Goal: Communication & Community: Ask a question

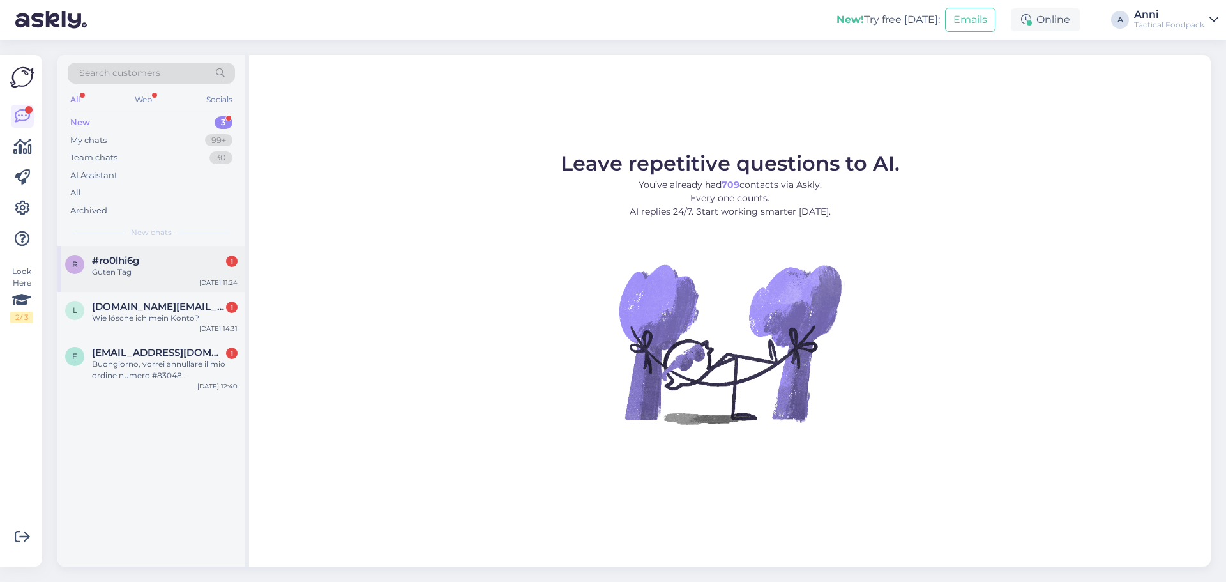
click at [172, 270] on div "Guten Tag" at bounding box center [165, 271] width 146 height 11
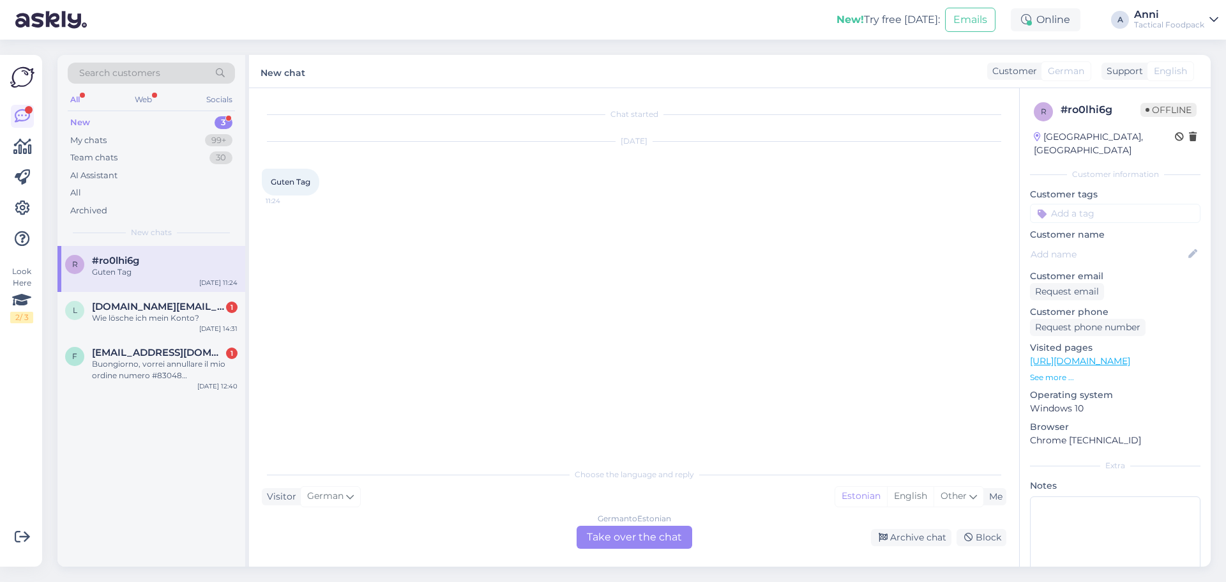
click at [623, 536] on div "German to Estonian Take over the chat" at bounding box center [635, 537] width 116 height 23
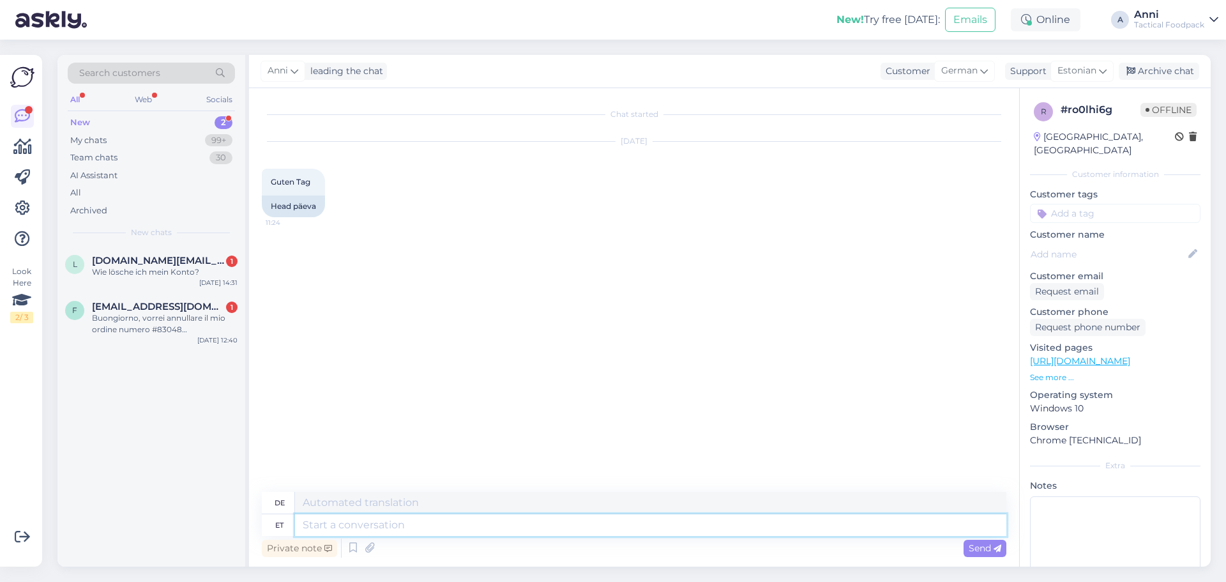
click at [397, 522] on textarea at bounding box center [650, 525] width 711 height 22
type textarea "hello"
type textarea "Hallo"
type textarea "hello"
drag, startPoint x: 991, startPoint y: 549, endPoint x: 848, endPoint y: 490, distance: 154.6
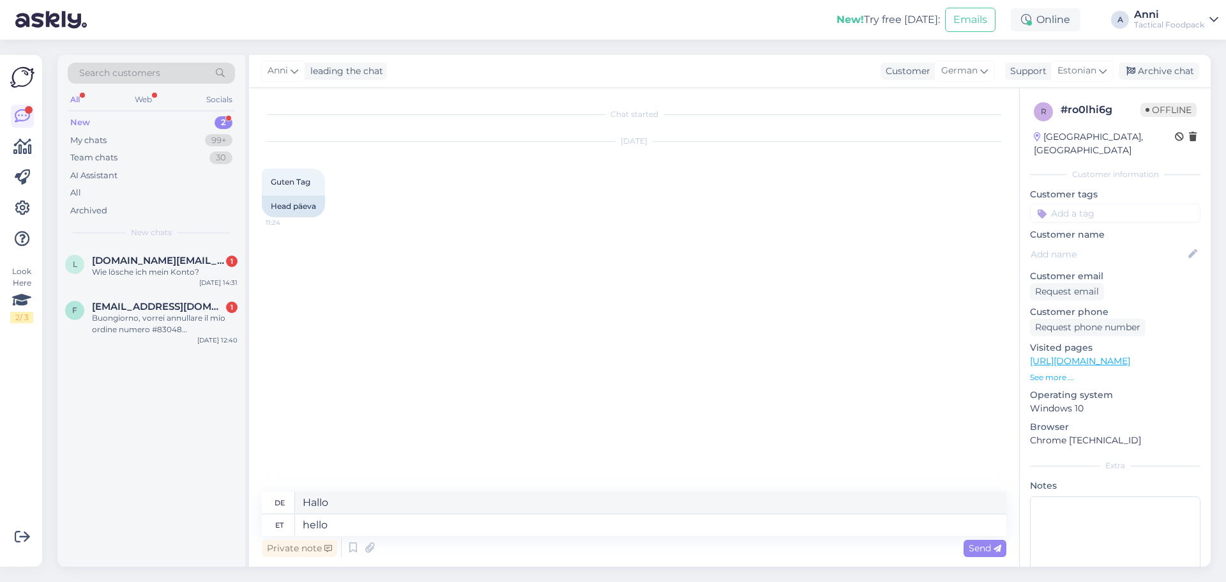
click at [990, 549] on span "Send" at bounding box center [985, 547] width 33 height 11
click at [156, 275] on div "Wie lösche ich mein Konto?" at bounding box center [165, 271] width 146 height 11
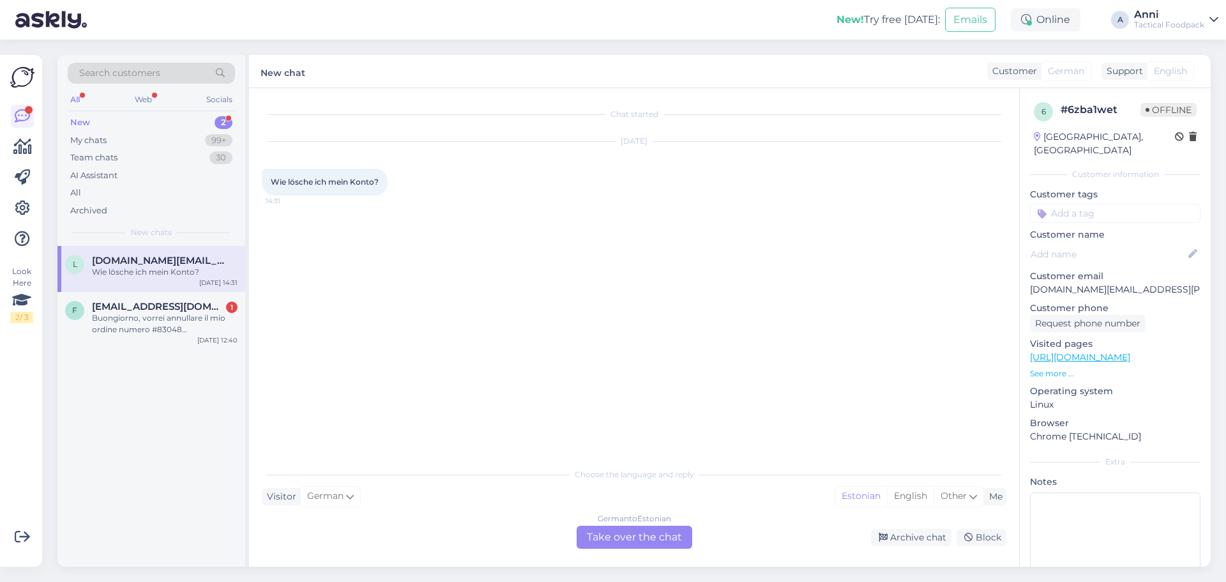
click at [669, 538] on div "German to Estonian Take over the chat" at bounding box center [635, 537] width 116 height 23
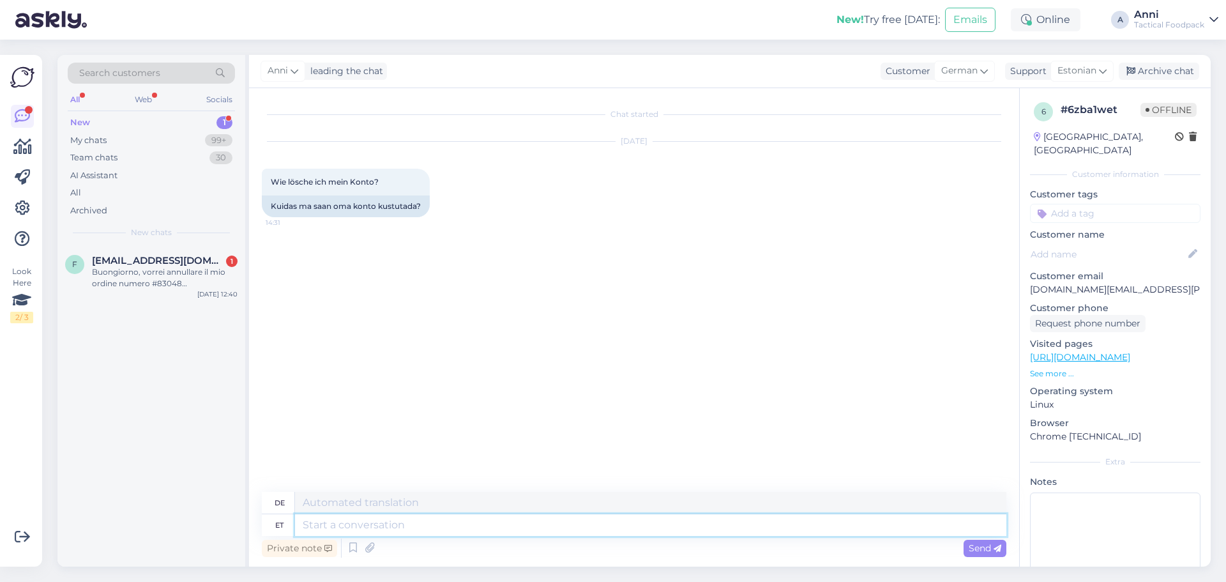
click at [368, 527] on textarea at bounding box center [650, 525] width 711 height 22
type textarea "Tere,"
type textarea "Hallo"
type textarea "Tere,"
type textarea "Hallo,"
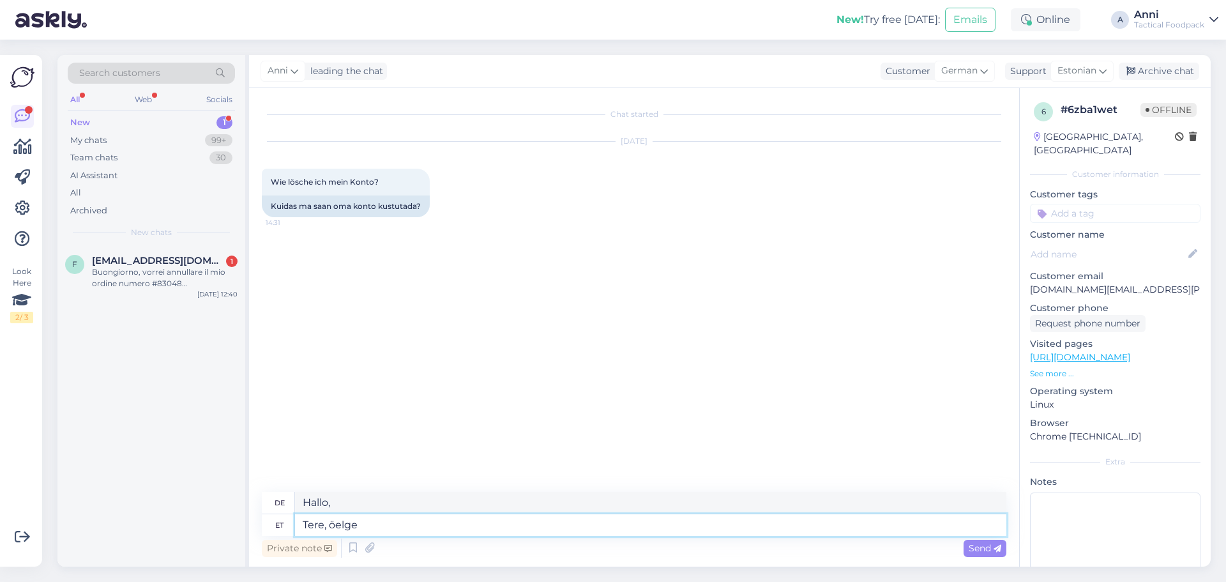
type textarea "Tere, öelge o"
type textarea "Hallo, sag"
type textarea "Tere, öelge oma n"
type textarea "Hallo, erzähl mir dein"
type textarea "Tere, öelge oma nimi j"
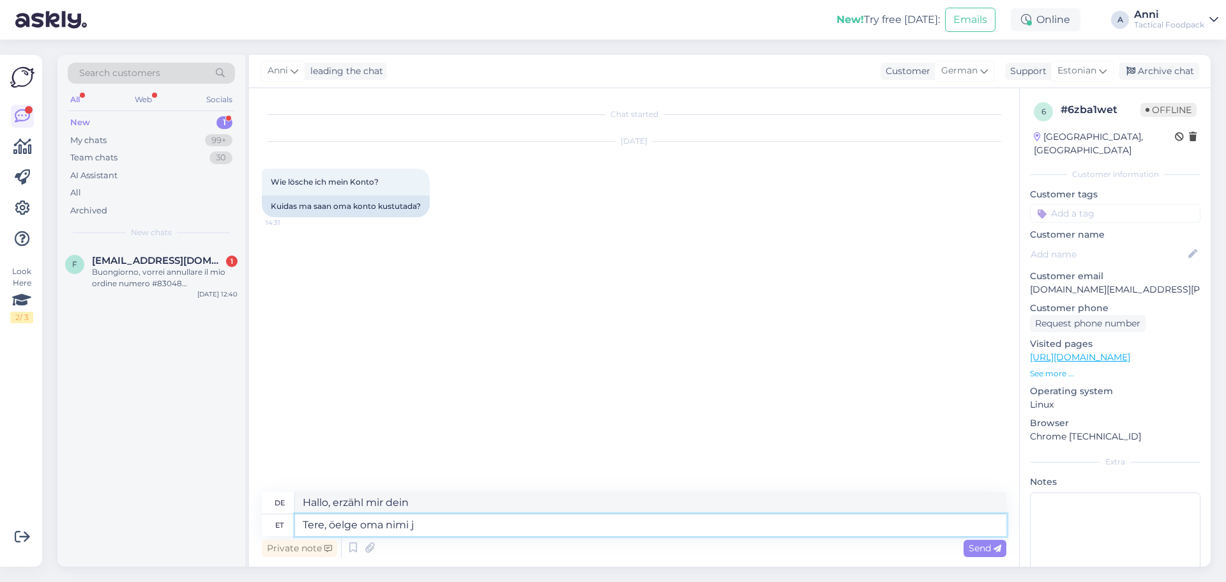
type textarea "Hallo, bitte sagen Sie mir Ihren Namen."
type textarea "Tere, öelge oma nimi ja"
type textarea "Hallo, bitte nennen Sie Ihren Namen und"
type textarea "Tere, öelge oma nimi ja ma"
type textarea "Hallo, sag mir deinen Namen und ich"
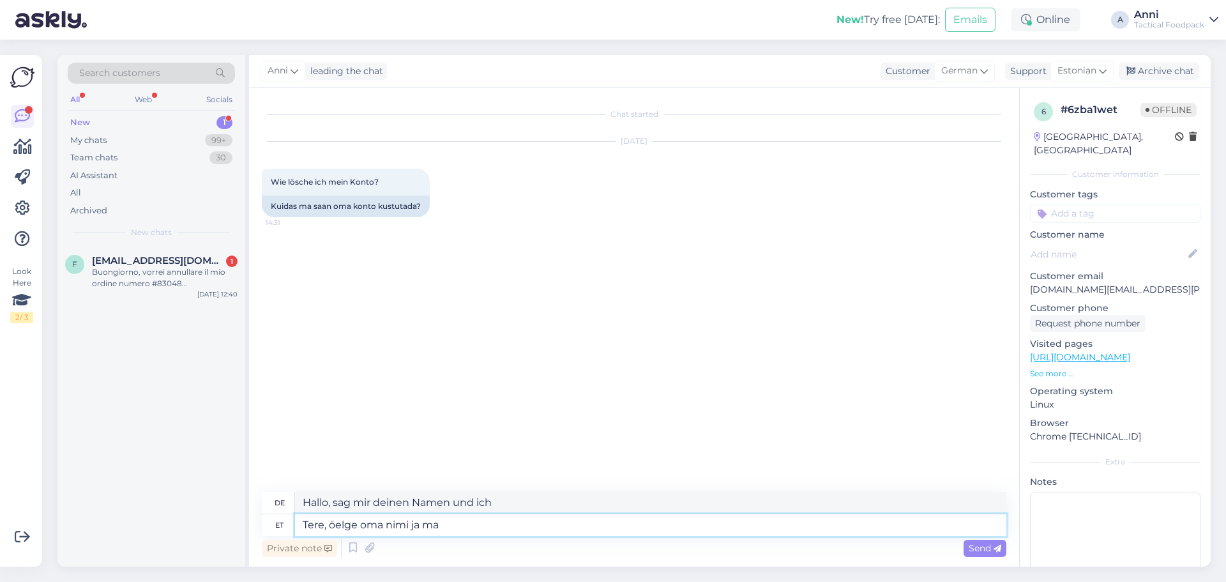
type textarea "Tere, öelge oma nimi ja m"
type textarea "Hallo, bitte sagen Sie mir Ihren Namen und"
type textarea "Tere, öelge oma nimi ja"
type textarea "Hallo, bitte nennen Sie Ihren Namen und"
type textarea "Tere, öelge oma nimi ja me ku"
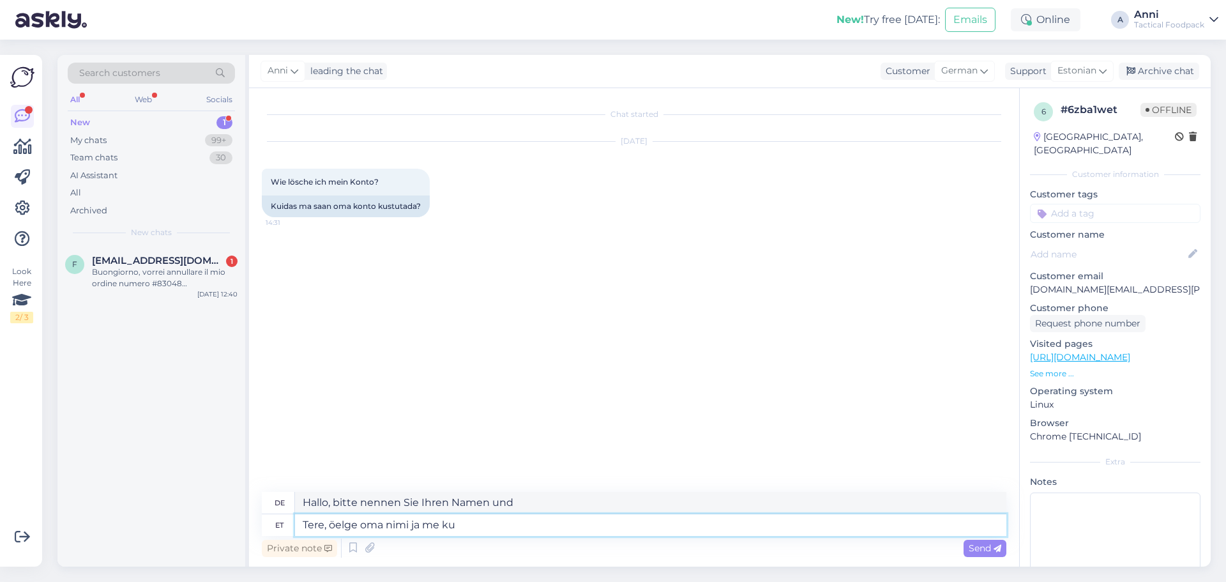
type textarea "Hallo, sagen Sie uns Ihren Namen und wir"
type textarea "Tere, öelge oma nimi ja me kustutame ä"
type textarea "Hallo, sagen Sie uns Ihren Namen und wir werden löschen"
type textarea "Tere, öelge oma nimi ja me kustutame ära."
type textarea "Hallo, teilen Sie uns Ihren Namen mit und wir werden ihn löschen."
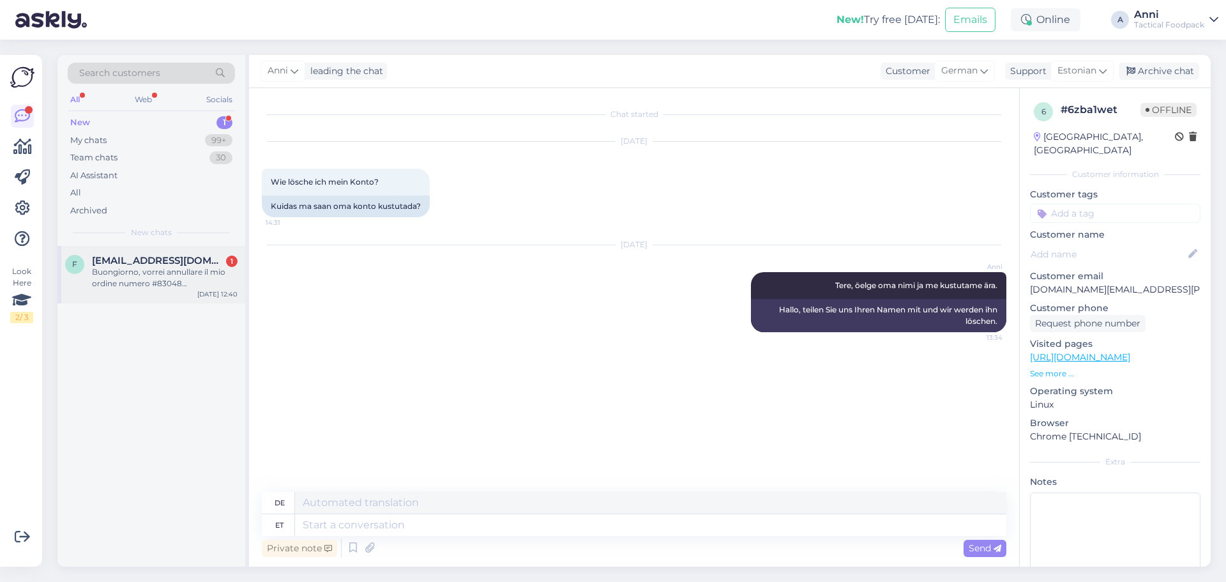
click at [93, 272] on div "Buongiorno, vorrei annullare il mio ordine numero #83048 [PERSON_NAME] ordinato…" at bounding box center [165, 277] width 146 height 23
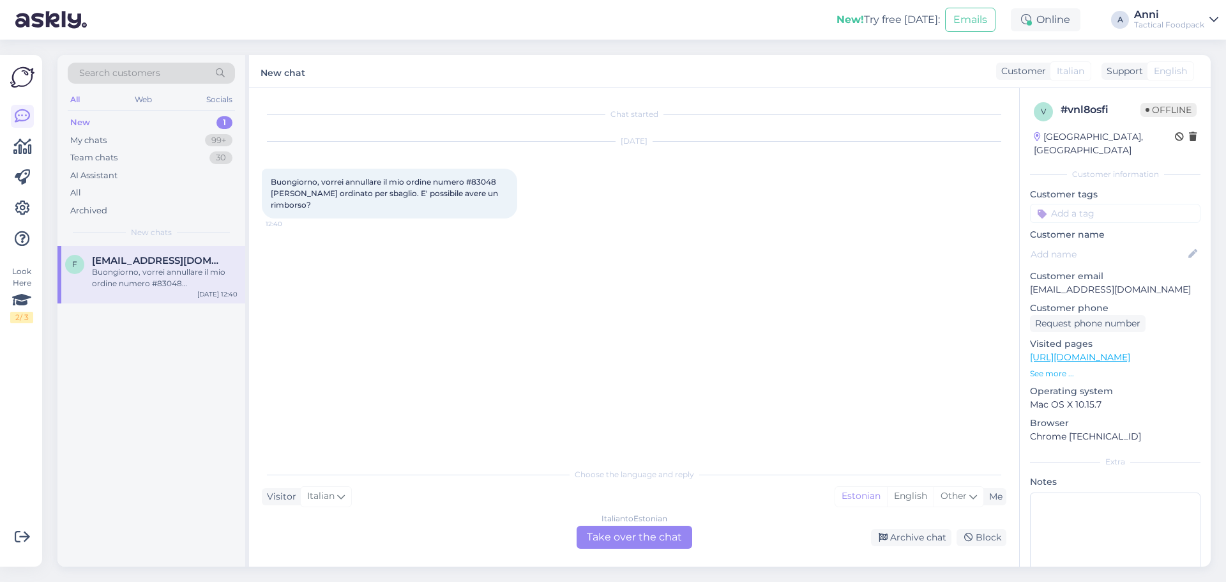
click at [629, 535] on div "Italian to Estonian Take over the chat" at bounding box center [635, 537] width 116 height 23
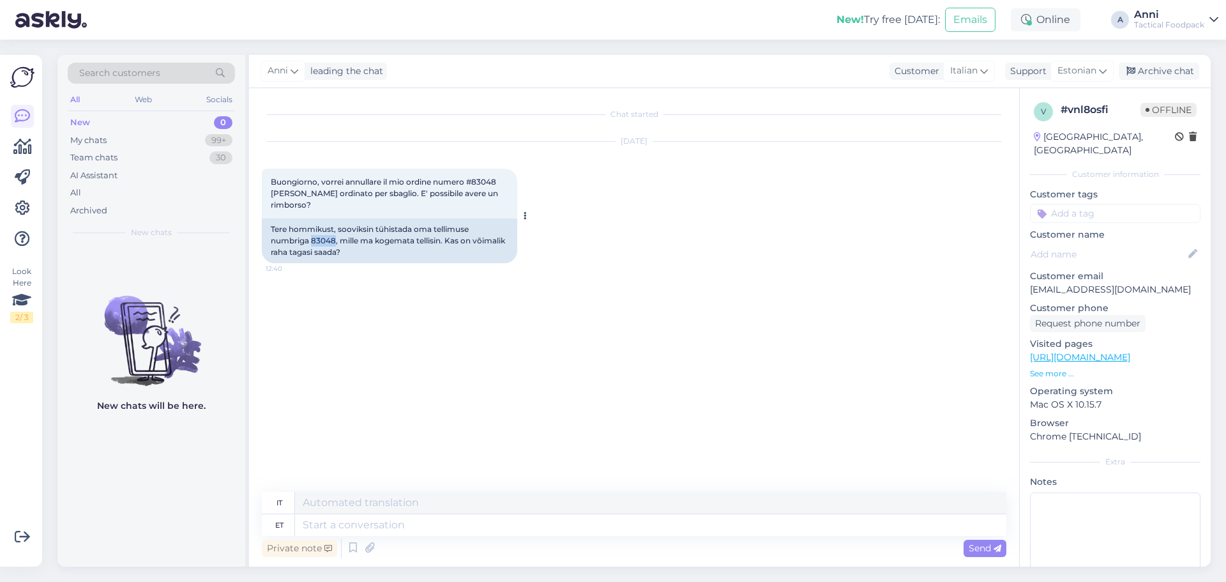
drag, startPoint x: 336, startPoint y: 227, endPoint x: 311, endPoint y: 230, distance: 25.0
click at [311, 230] on div "Tere hommikust, sooviksin tühistada oma tellimuse numbriga 83048, mille ma koge…" at bounding box center [389, 240] width 255 height 45
copy div "83048"
click at [513, 310] on div "Chat started [DATE] Buongiorno, vorrei annullare il mio ordine numero #83048 [P…" at bounding box center [640, 290] width 756 height 379
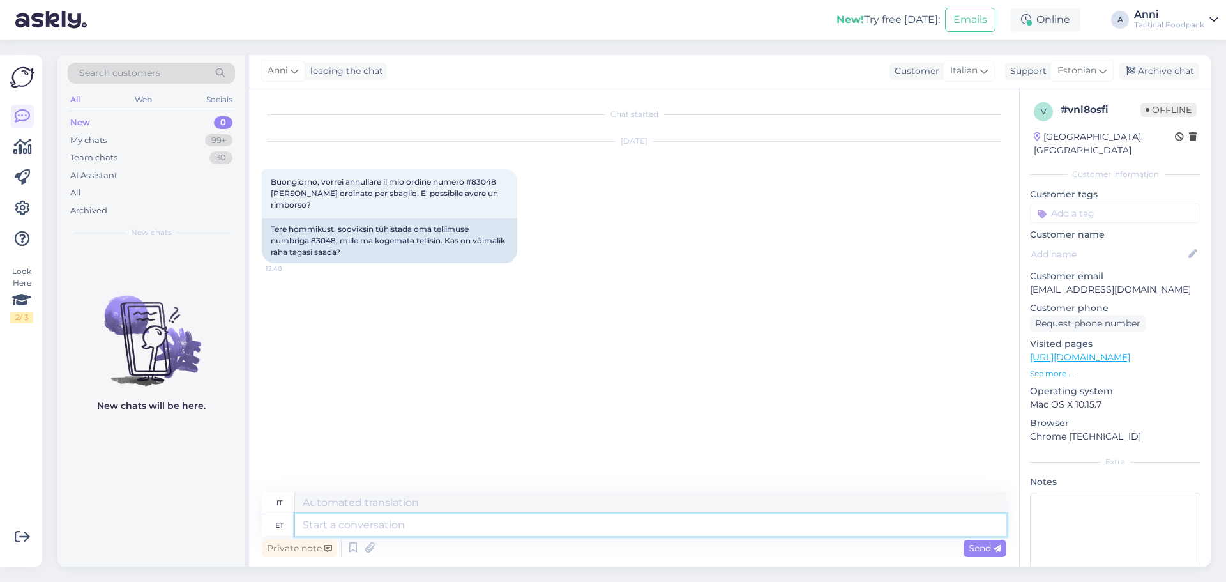
click at [335, 524] on textarea at bounding box center [650, 525] width 711 height 22
type textarea "Tere"
type textarea "Ciao"
type textarea "Tere,"
type textarea "Ciao,"
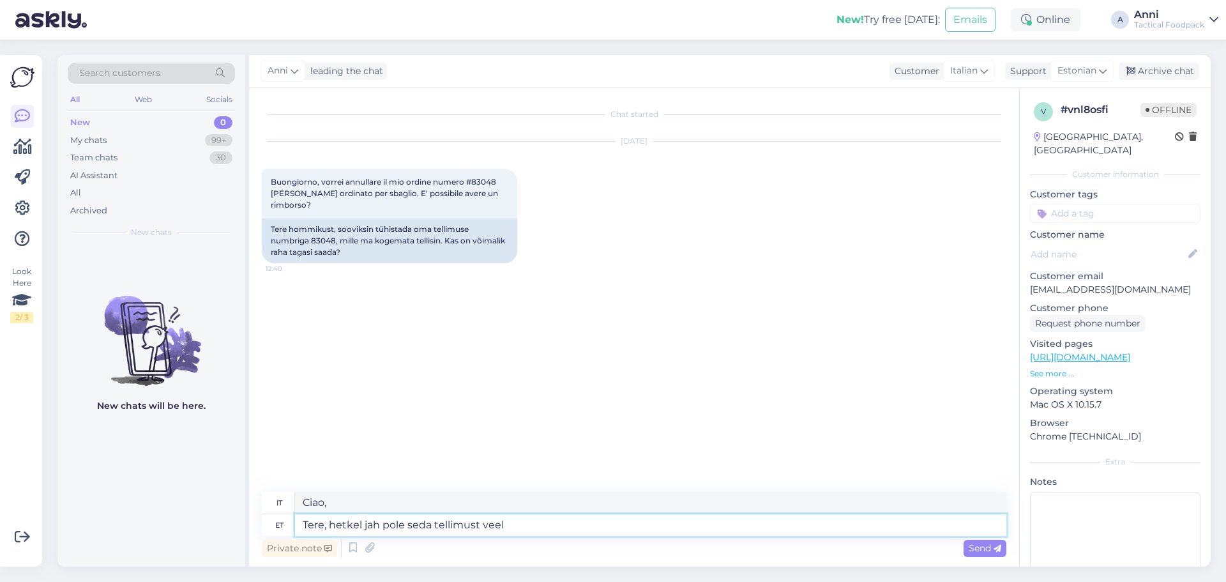
type textarea "Tere, hetkel jah pole seda tellimust veel"
type textarea "Buongiorno, al momento non esiste alcun ordine del genere."
type textarea "Tere, hetkel jah pole seda tellimust veel v"
type textarea "Buongiorno, al momento sì, questo ordine non è ancora disponibile."
type textarea "Tere, hetkel jah pole seda tellimust veel välja s"
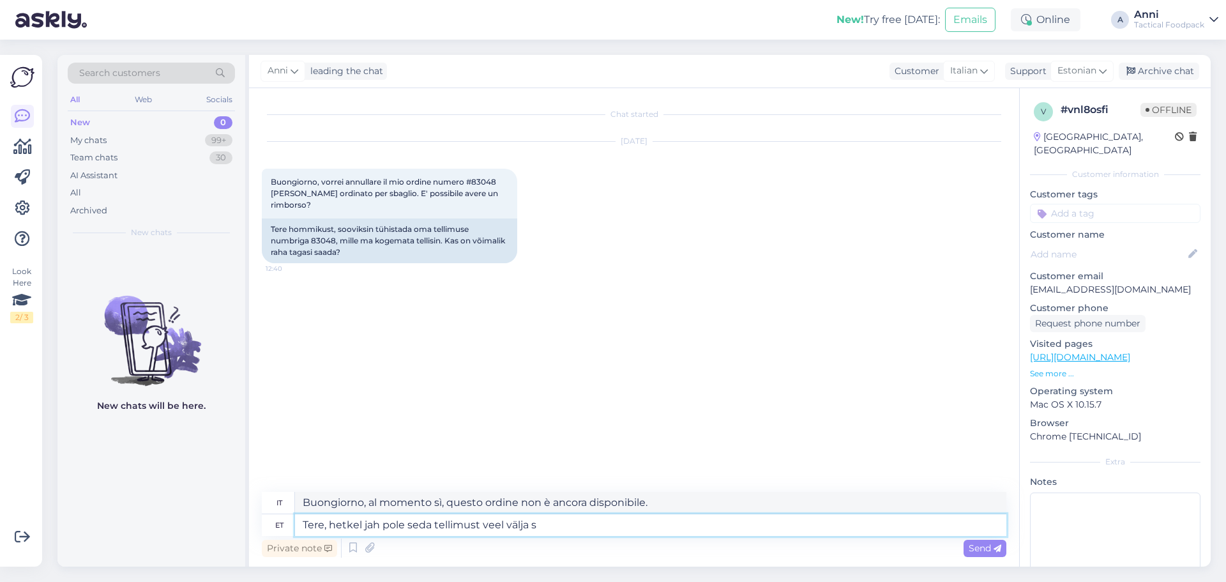
type textarea "[PERSON_NAME], al momento questo ordine non è ancora stato spedito."
type textarea "Tere, hetkel jah pole seda tellimust veel välja saadetud- palun ki"
type textarea "Ciao, al momento questo ordine non è ancora stato spedito, per favore"
type textarea "Tere, hetkel jah pole seda tellimust veel välja saadetud- palun kirjutage"
type textarea "Ciao, al momento questo ordine non è ancora stato spedito - per favore scrivi"
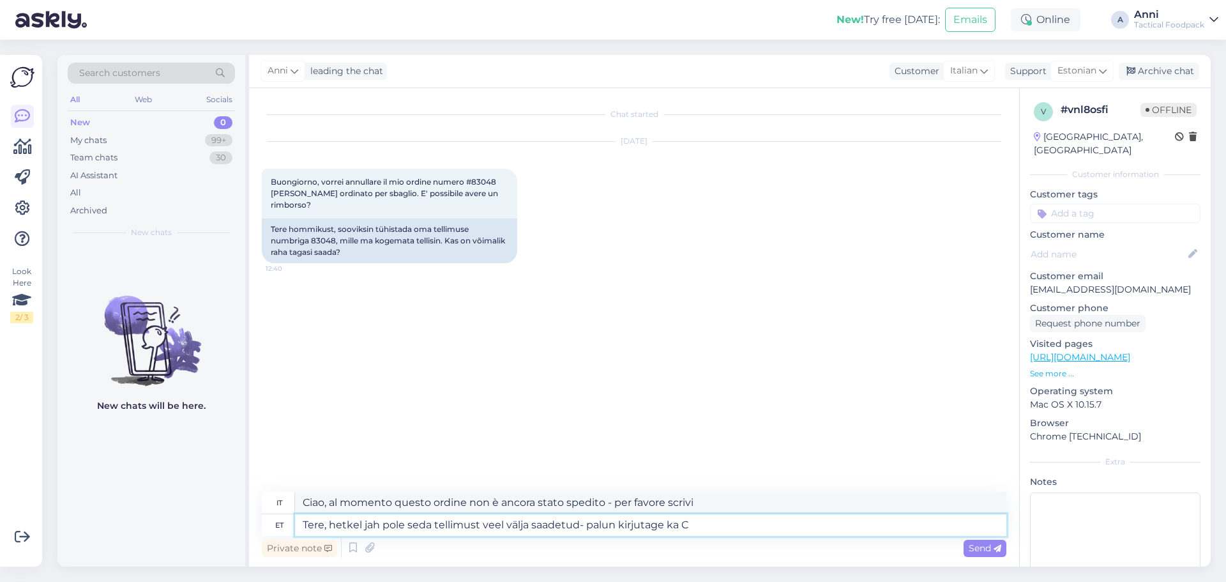
type textarea "Tere, hetkel jah pole seda tellimust veel välja saadetud- palun kirjutage ka Ca"
type textarea "Ciao, al momento questo ordine non è ancora stato spedito - scrivi anche"
type textarea "Tere, hetkel jah pole seda tellimust veel välja saadetud- palun kirjutage ka Ca…"
type textarea "Ciao, al momento questo ordine non è ancora stato spedito - per favore scrivi a…"
type textarea "Tere, hetkel jah pole seda tellimust veel välja saadetud- palun kirjutage ka Ca…"
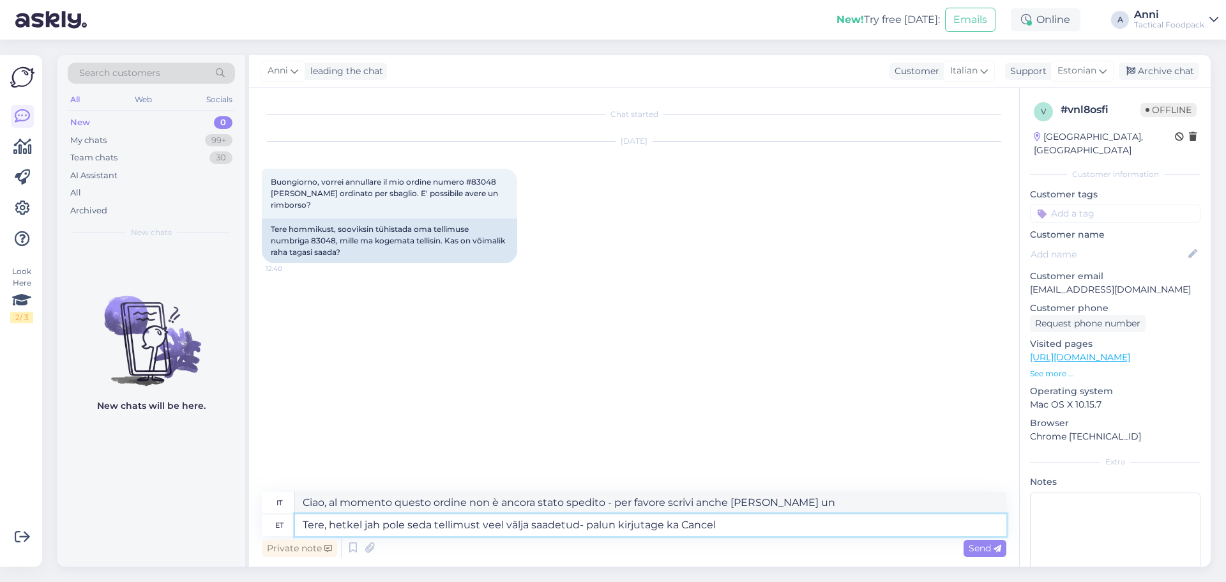
type textarea "[PERSON_NAME], al momento questo ordine non è ancora stato spedito. La preghiam…"
type textarea "Tere, hetkel jah pole seda tellimust veel välja saadetud- palun kirjutage ka Ca…"
type textarea "Ciao, al momento questo ordine non è ancora stato spedito. Per favore scrivi an…"
type textarea "Tere, hetkel jah pole seda tellimust veel välja saadetud- palun kirjutage ka [E…"
type textarea "Ciao, al momento questo ordine non è ancora stato spedito. Scrivi anche [EMAIL_…"
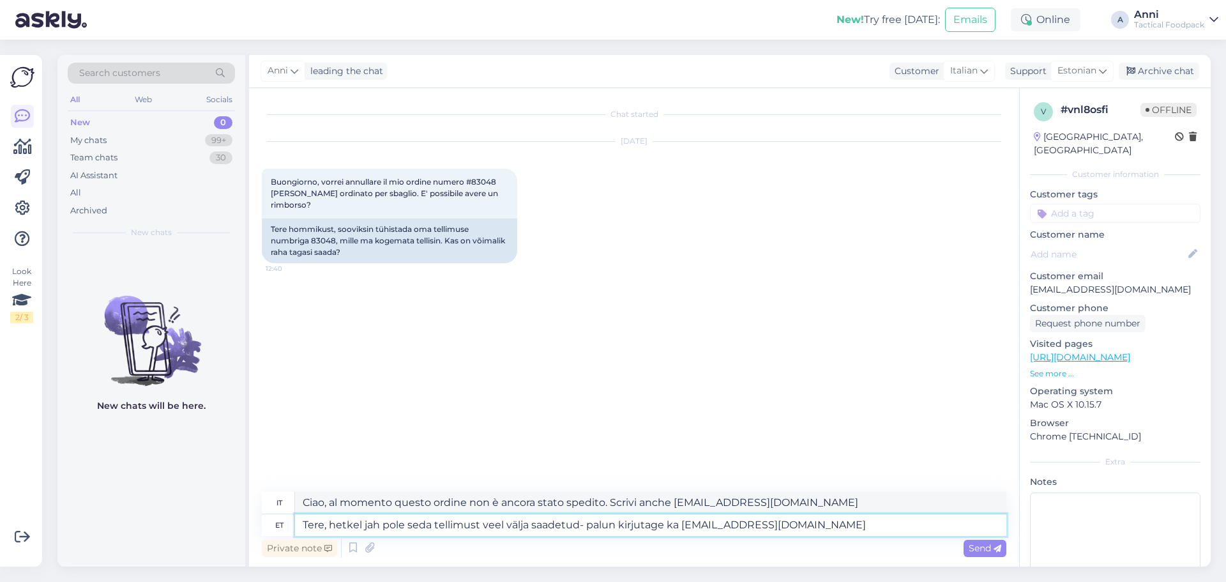
type textarea "Tere, hetkel jah pole seda tellimust veel välja saadetud- palun kirjutage ka [E…"
type textarea "Ciao, al momento questo ordine non è ancora stato spedito. Scrivi anche [EMAIL_…"
type textarea "Tere, hetkel jah pole seda tellimust veel välja saadetud- palun kirjutage ka [E…"
click at [970, 545] on span "Send" at bounding box center [985, 547] width 33 height 11
